Goal: Find specific page/section: Find specific page/section

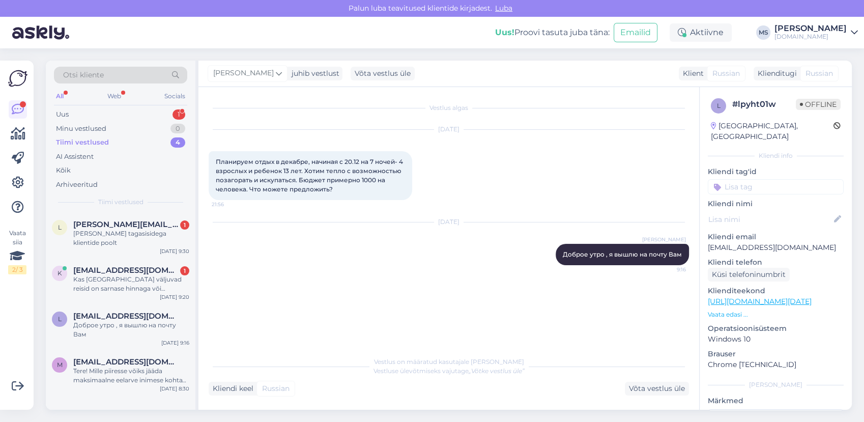
click at [121, 75] on div "Otsi kliente" at bounding box center [120, 75] width 133 height 17
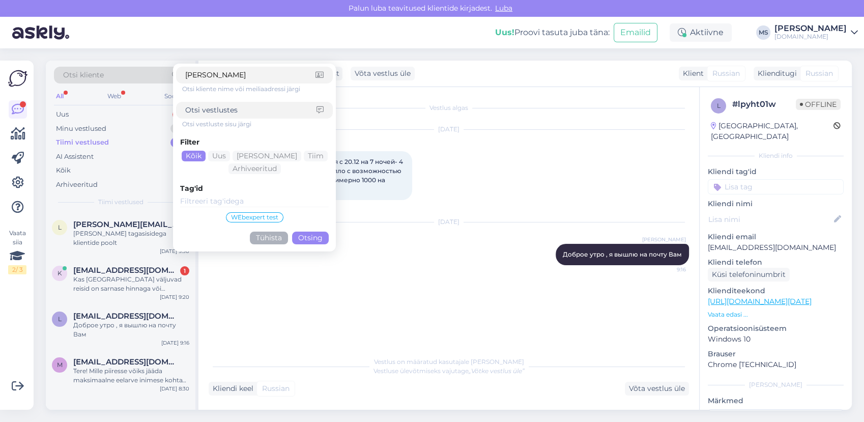
type input "[PERSON_NAME]"
click at [312, 233] on button "Otsing" at bounding box center [310, 238] width 37 height 13
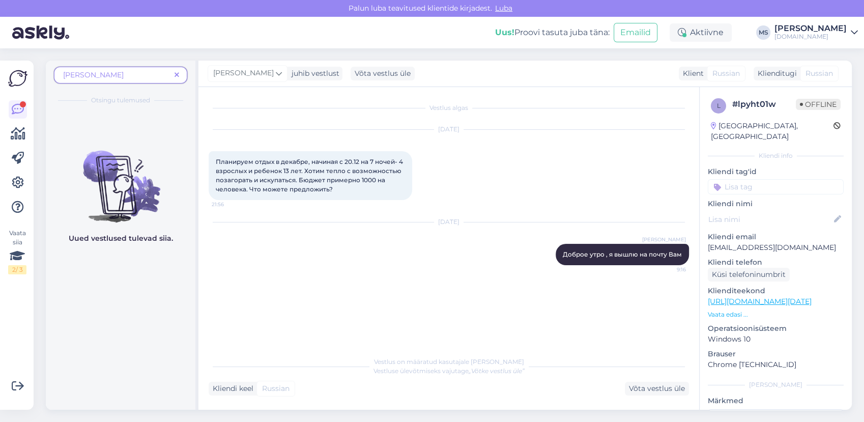
click at [98, 72] on span "[PERSON_NAME]" at bounding box center [93, 74] width 61 height 9
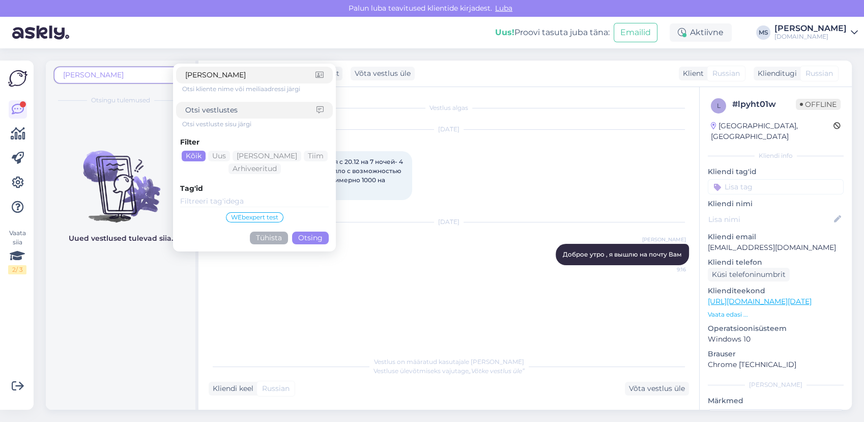
click at [215, 75] on input "[PERSON_NAME]" at bounding box center [250, 75] width 130 height 11
click at [213, 75] on input "[PERSON_NAME]" at bounding box center [250, 75] width 130 height 11
click at [217, 75] on input "[PERSON_NAME]" at bounding box center [250, 75] width 130 height 11
type input "[PERSON_NAME]"
click button "Otsing" at bounding box center [310, 238] width 37 height 13
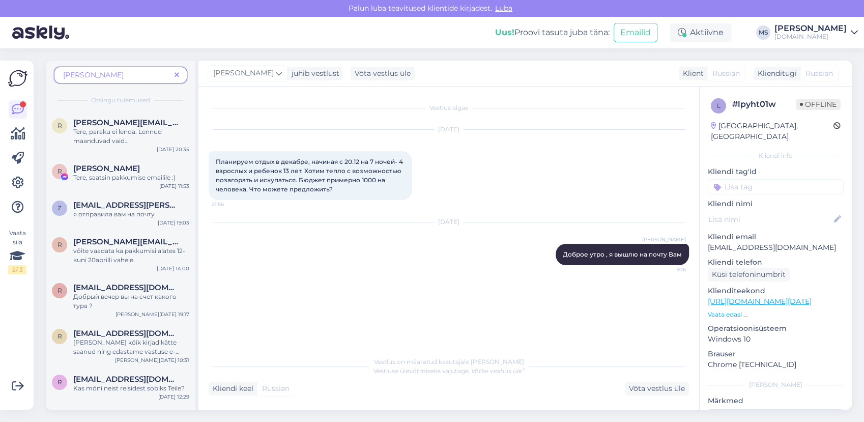
click at [178, 75] on icon at bounding box center [177, 75] width 5 height 7
